Goal: Check status: Check status

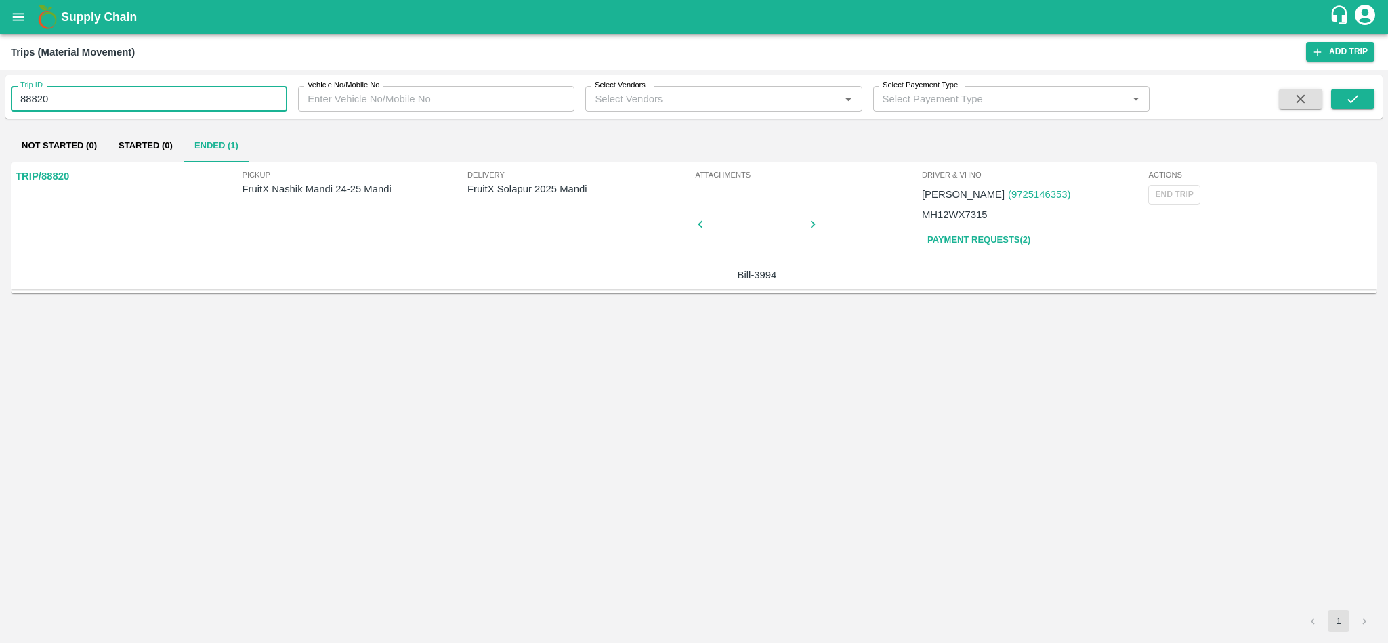
click at [142, 100] on input "88820" at bounding box center [149, 99] width 276 height 26
click at [11, 10] on icon "open drawer" at bounding box center [18, 16] width 15 height 15
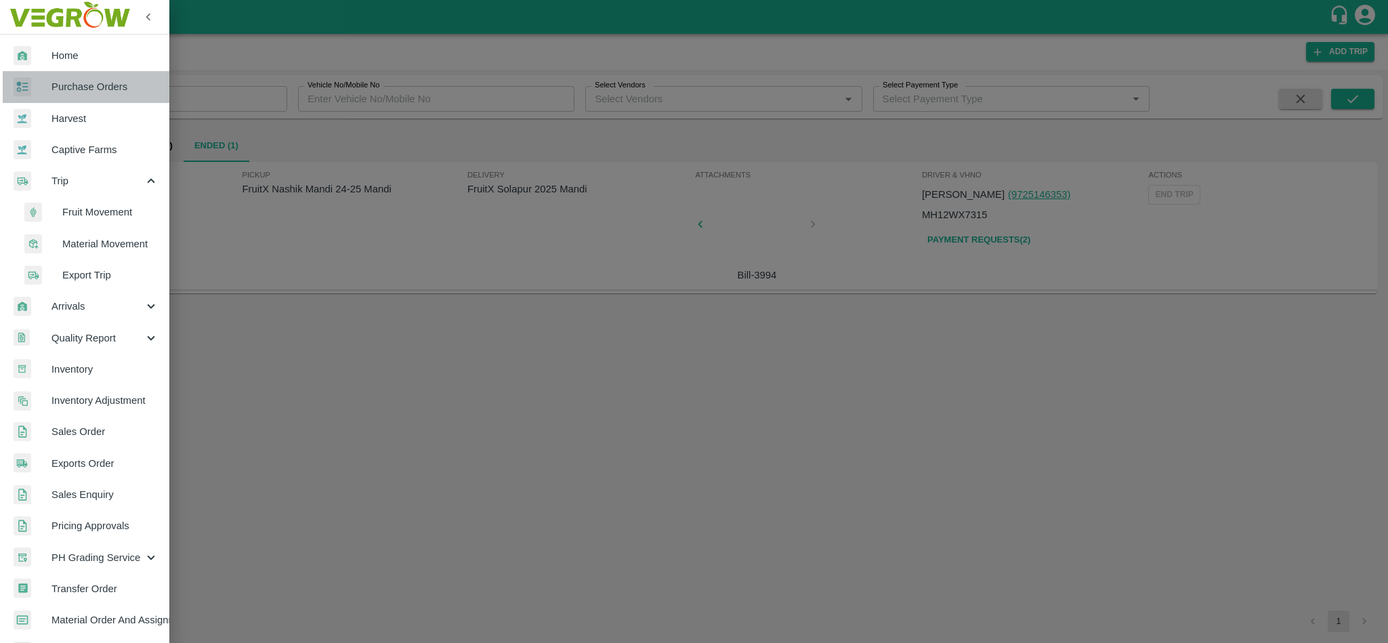
click at [106, 79] on span "Purchase Orders" at bounding box center [104, 86] width 107 height 15
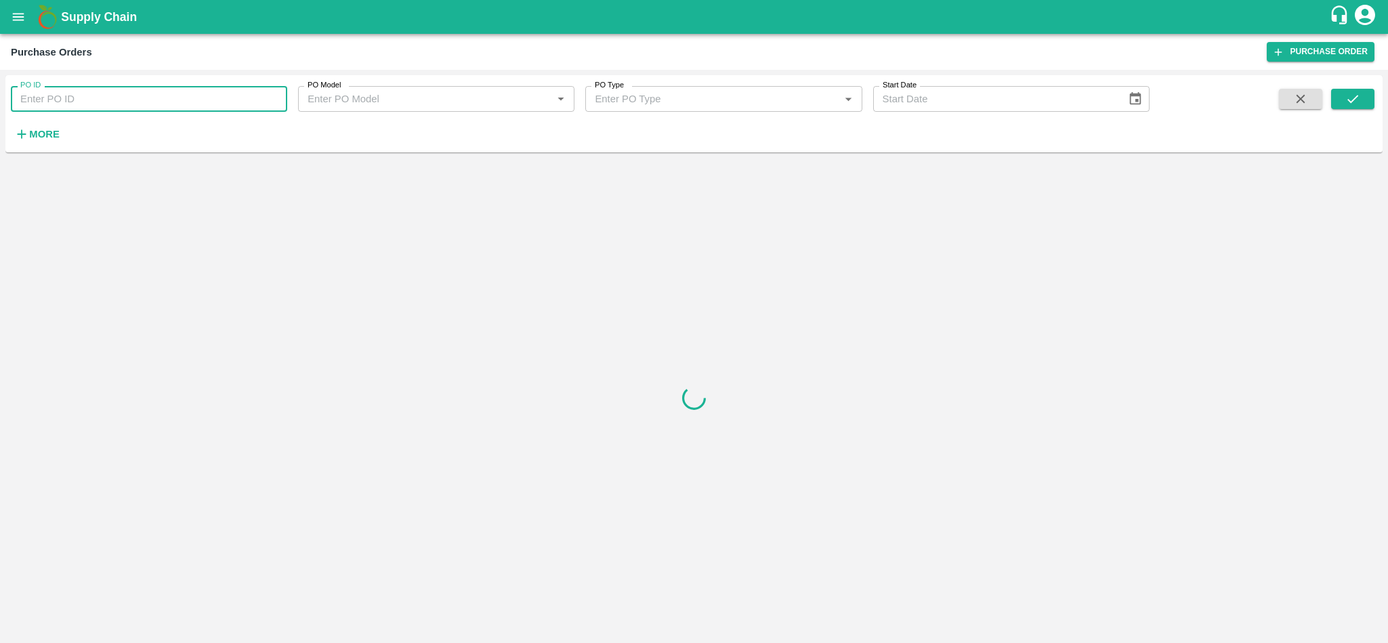
click at [147, 90] on input "PO ID" at bounding box center [149, 99] width 276 height 26
paste input "166703"
click at [1350, 106] on icon "submit" at bounding box center [1352, 98] width 15 height 15
click at [1358, 100] on icon "submit" at bounding box center [1352, 98] width 15 height 15
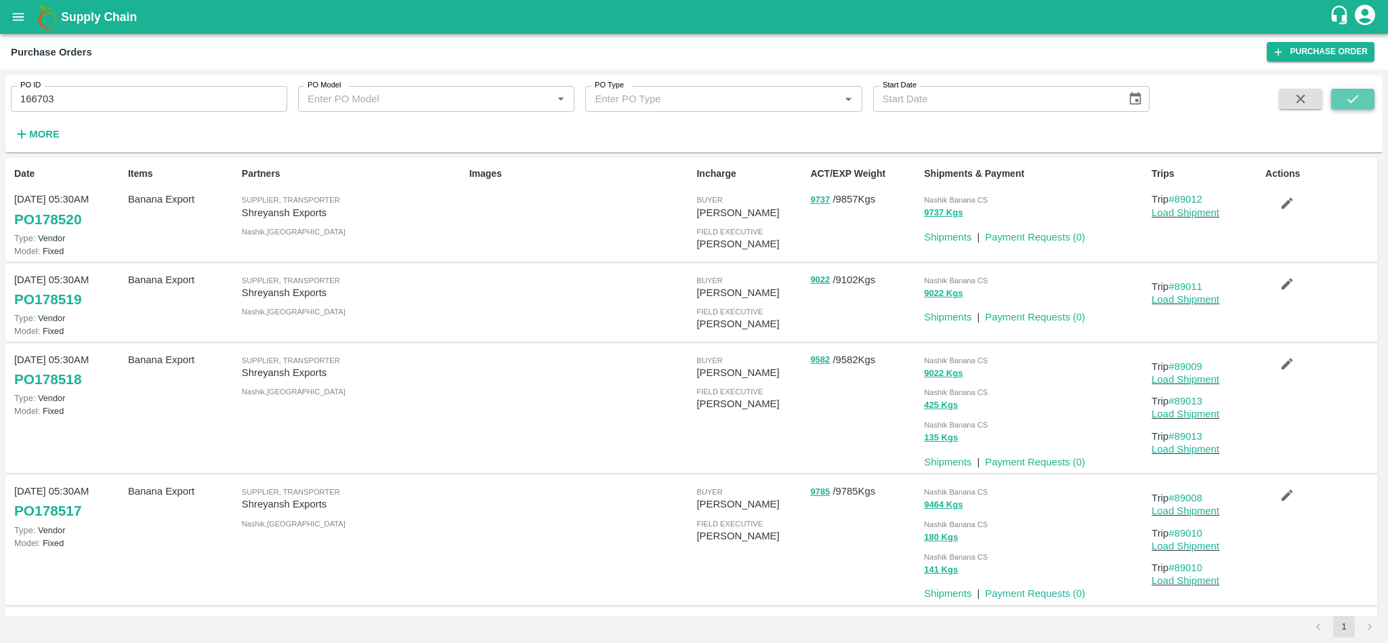
click at [1358, 100] on icon "submit" at bounding box center [1352, 98] width 15 height 15
click at [1352, 102] on icon "submit" at bounding box center [1352, 99] width 11 height 8
click at [1359, 108] on button "submit" at bounding box center [1352, 99] width 43 height 20
click at [91, 95] on input "166703" at bounding box center [149, 99] width 276 height 26
type input "166703"
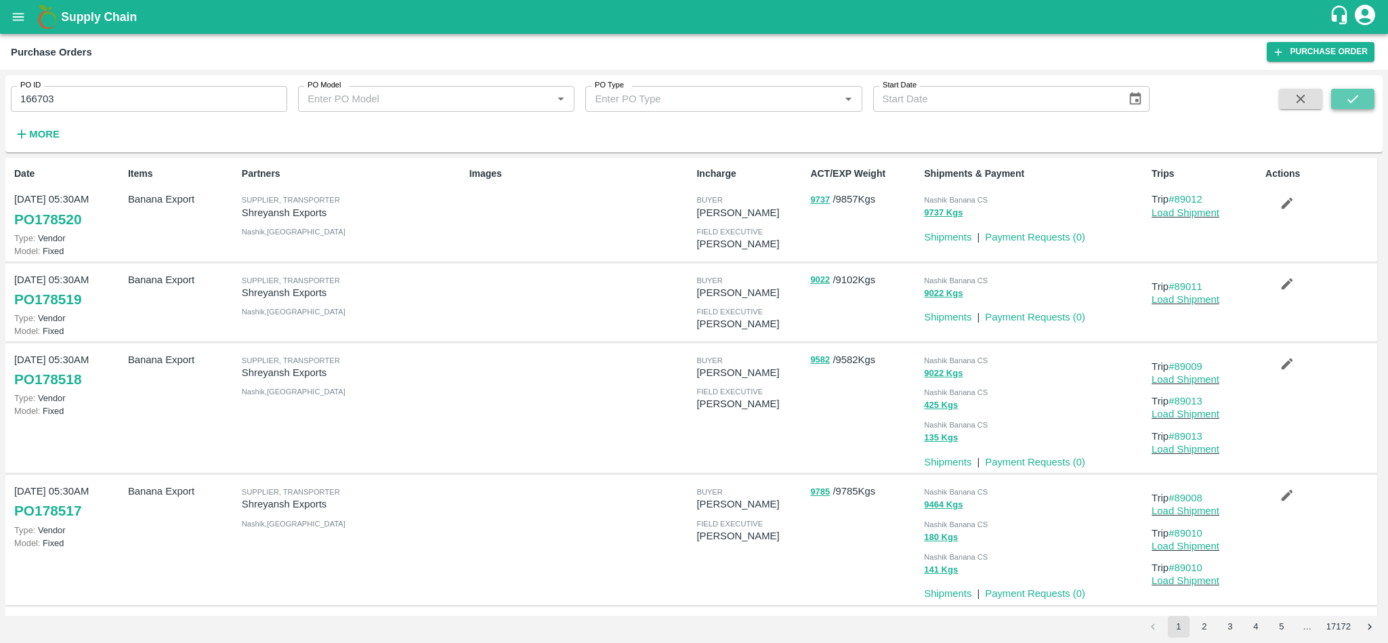
click at [1361, 95] on button "submit" at bounding box center [1352, 99] width 43 height 20
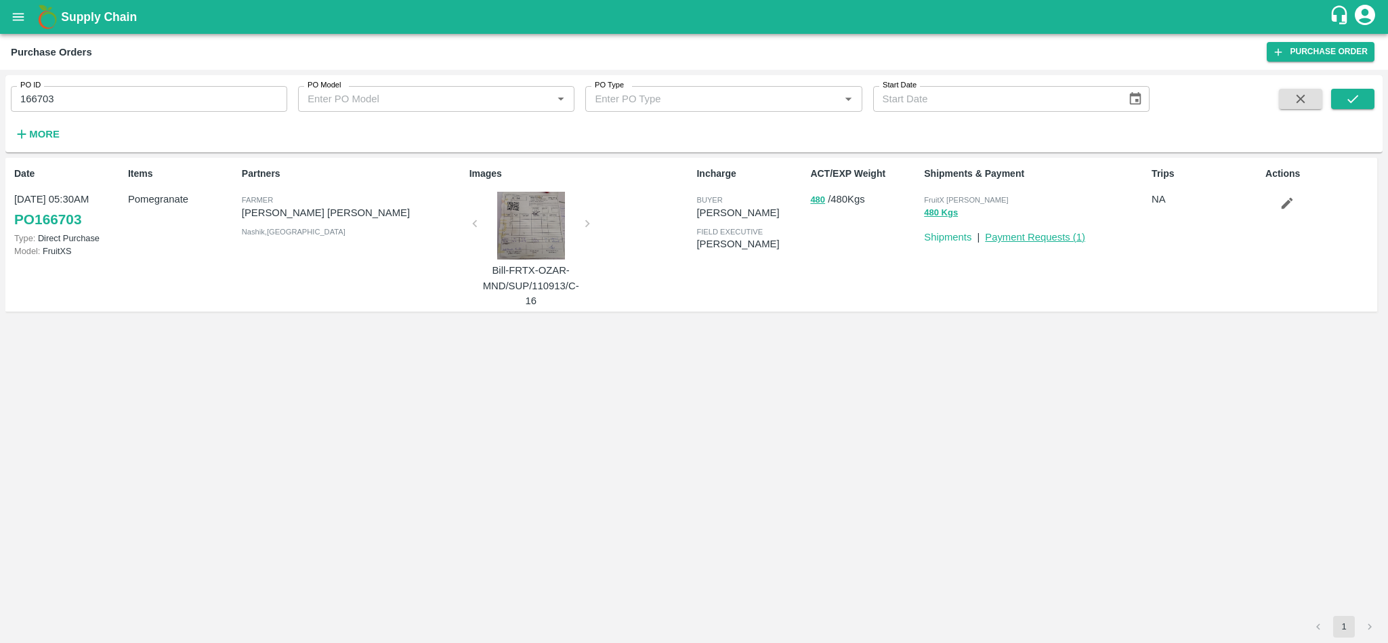
click at [1038, 238] on link "Payment Requests ( 1 )" at bounding box center [1035, 237] width 100 height 11
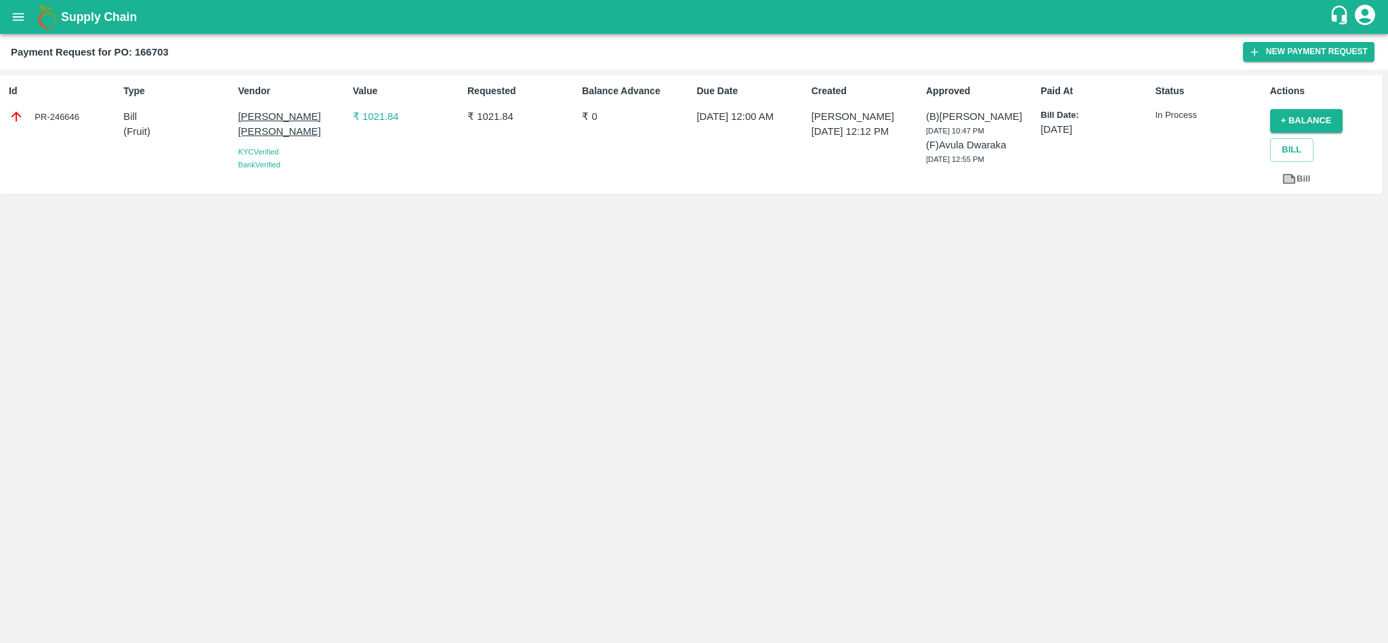
click at [486, 165] on div "Requested ₹ 1021.84" at bounding box center [519, 135] width 114 height 112
click at [388, 121] on p "₹ 1021.84" at bounding box center [407, 116] width 109 height 15
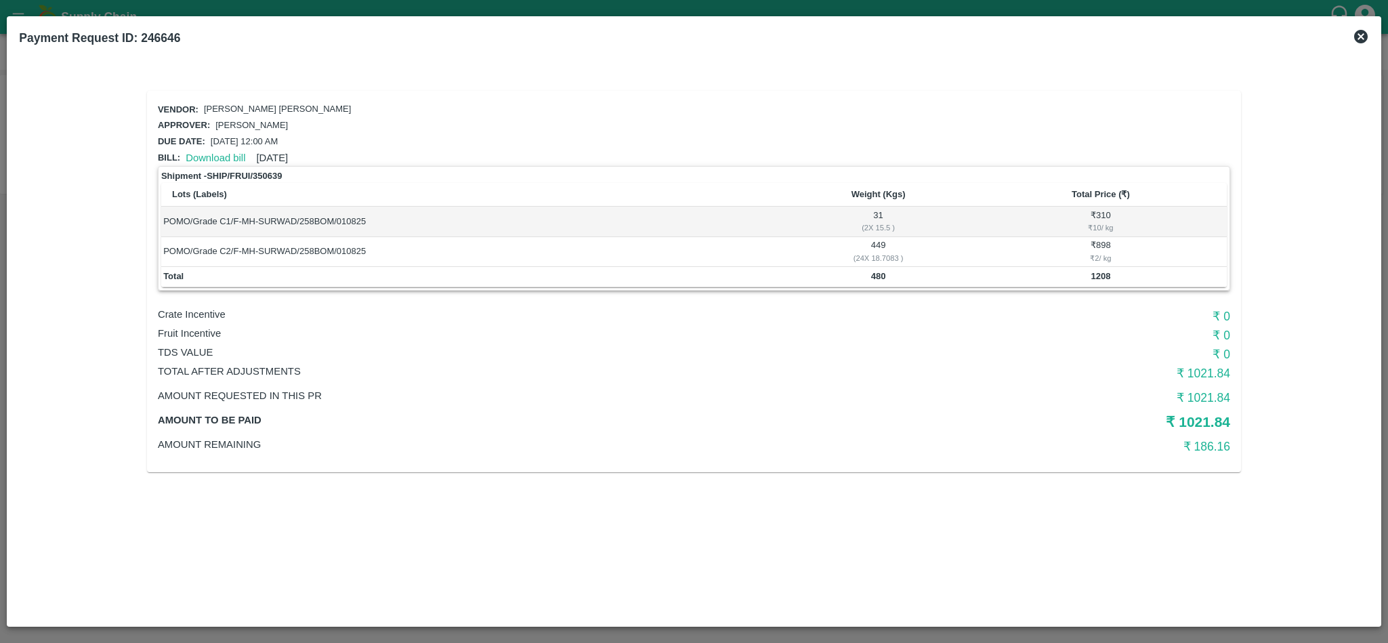
click at [1097, 274] on b "1208" at bounding box center [1100, 276] width 20 height 10
click at [1214, 374] on h6 "₹ 1021.84" at bounding box center [1051, 373] width 358 height 19
click at [1217, 441] on h6 "₹ 186.16" at bounding box center [1051, 446] width 358 height 19
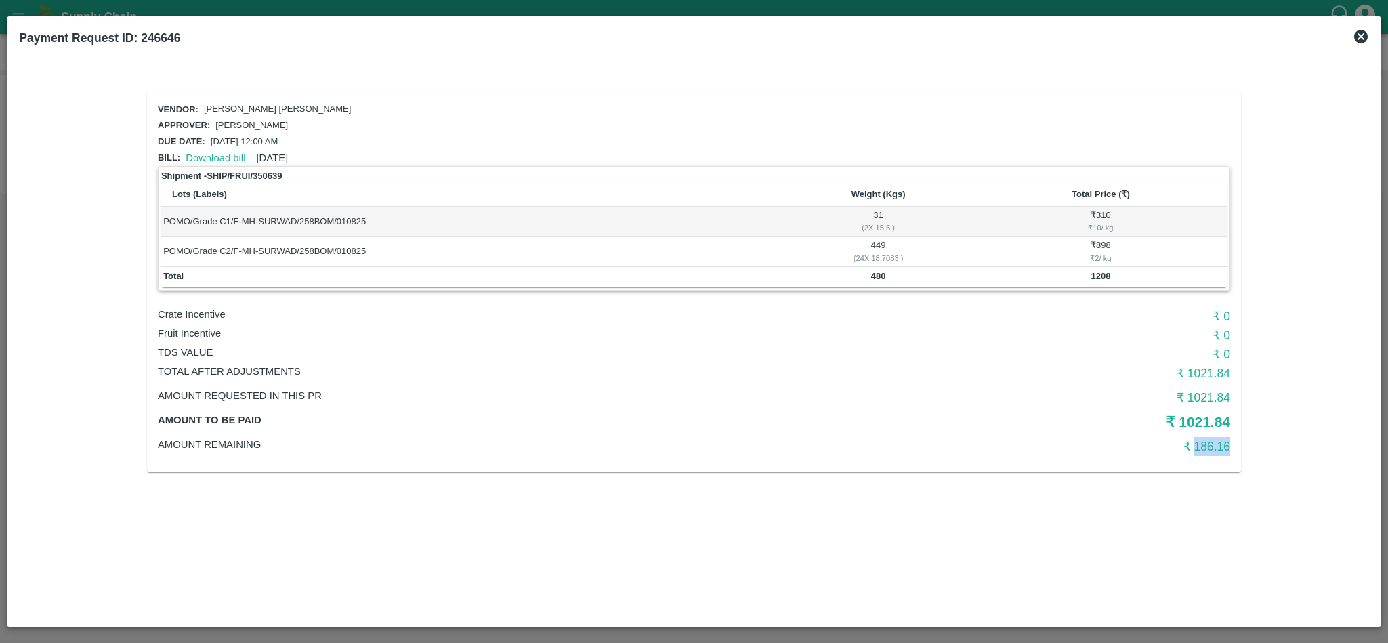
click at [1217, 441] on h6 "₹ 186.16" at bounding box center [1051, 446] width 358 height 19
